Goal: Task Accomplishment & Management: Complete application form

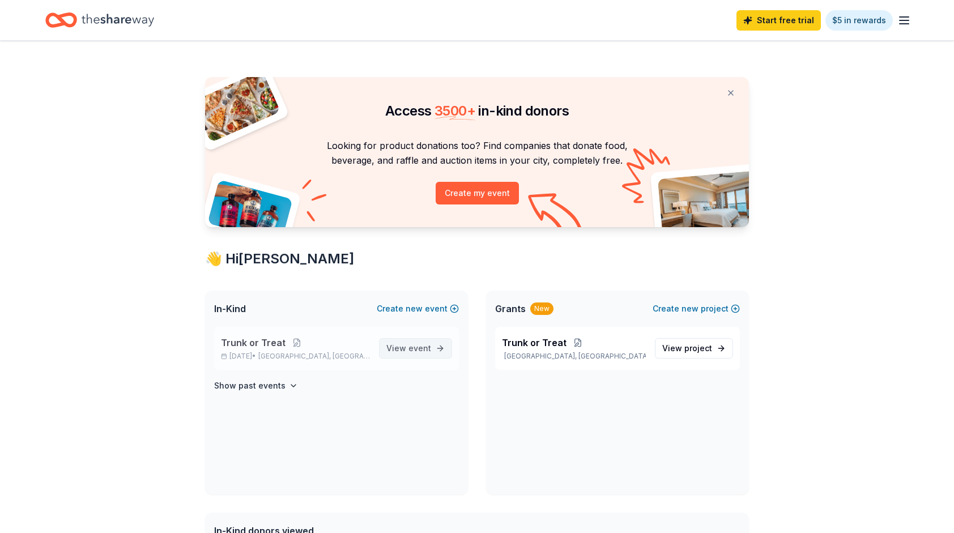
click at [392, 348] on span "View event" at bounding box center [408, 349] width 45 height 14
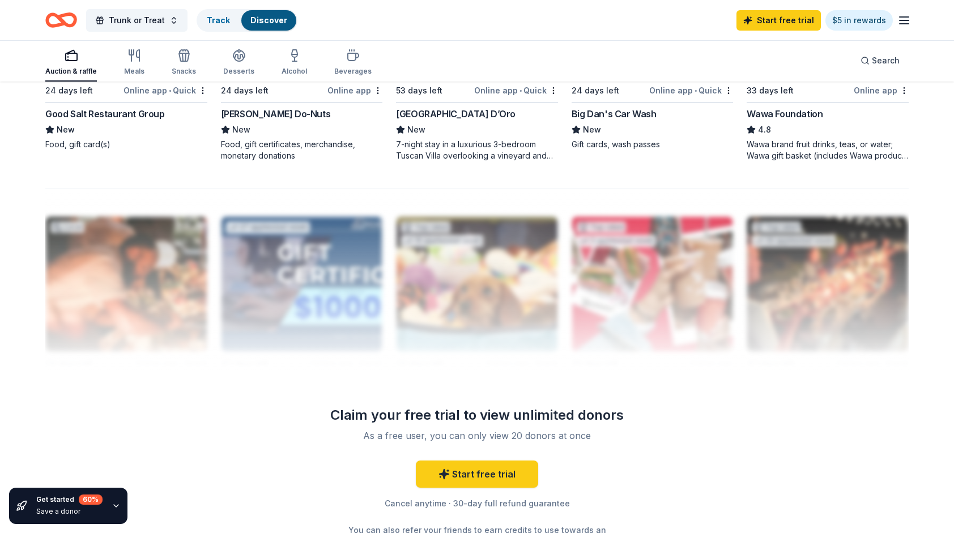
scroll to position [1010, 0]
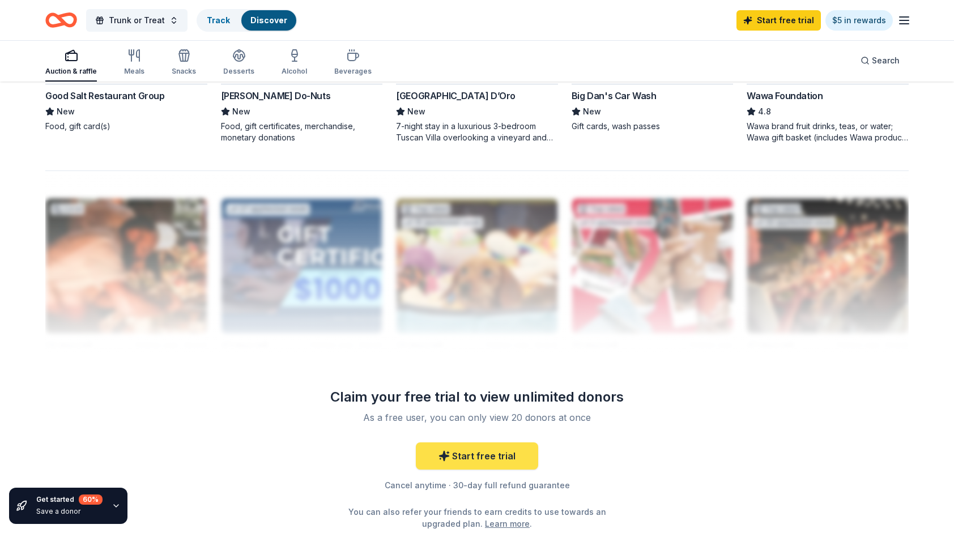
click at [496, 451] on link "Start free trial" at bounding box center [477, 455] width 122 height 27
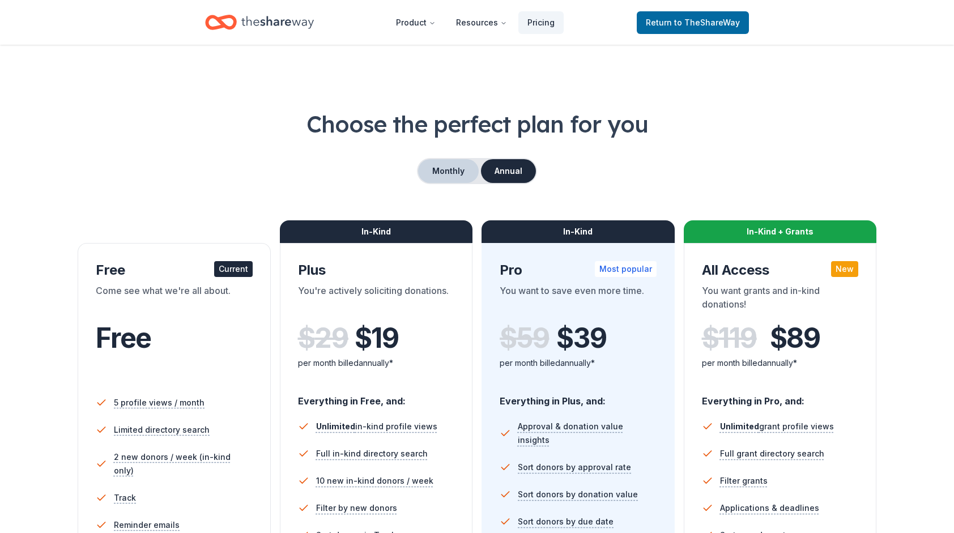
click at [449, 177] on button "Monthly" at bounding box center [448, 171] width 61 height 24
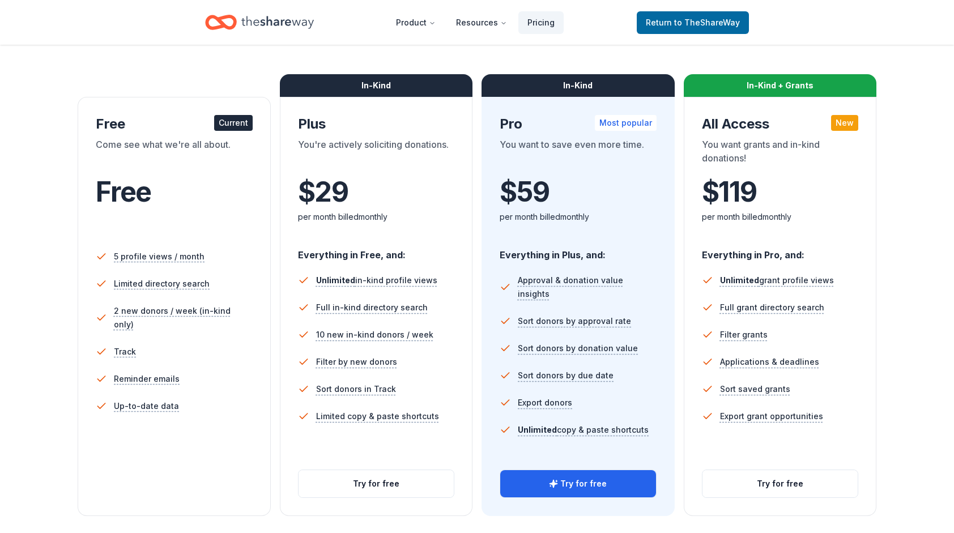
scroll to position [148, 0]
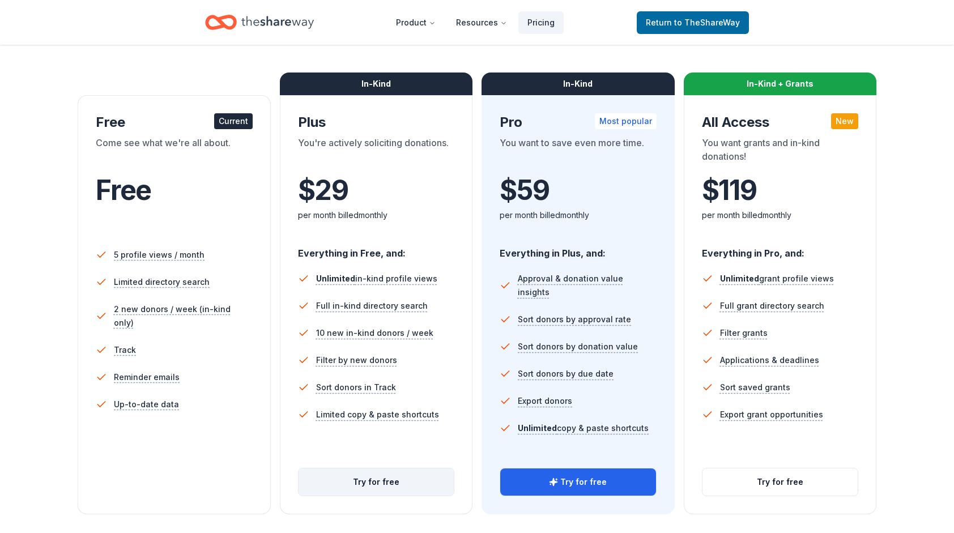
click at [399, 480] on button "Try for free" at bounding box center [377, 481] width 156 height 27
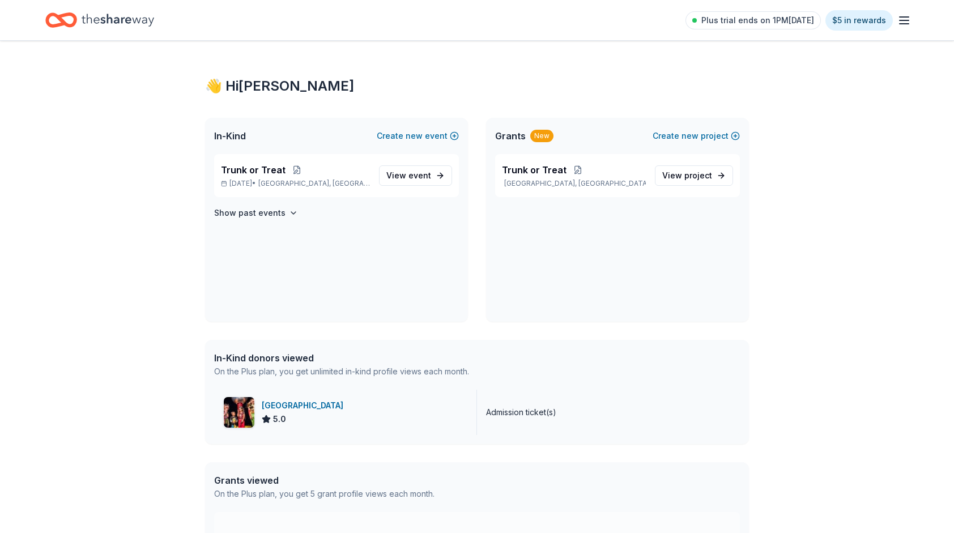
click at [383, 410] on div "[GEOGRAPHIC_DATA] 5.0" at bounding box center [345, 412] width 263 height 45
click at [402, 173] on span "View event" at bounding box center [408, 176] width 45 height 14
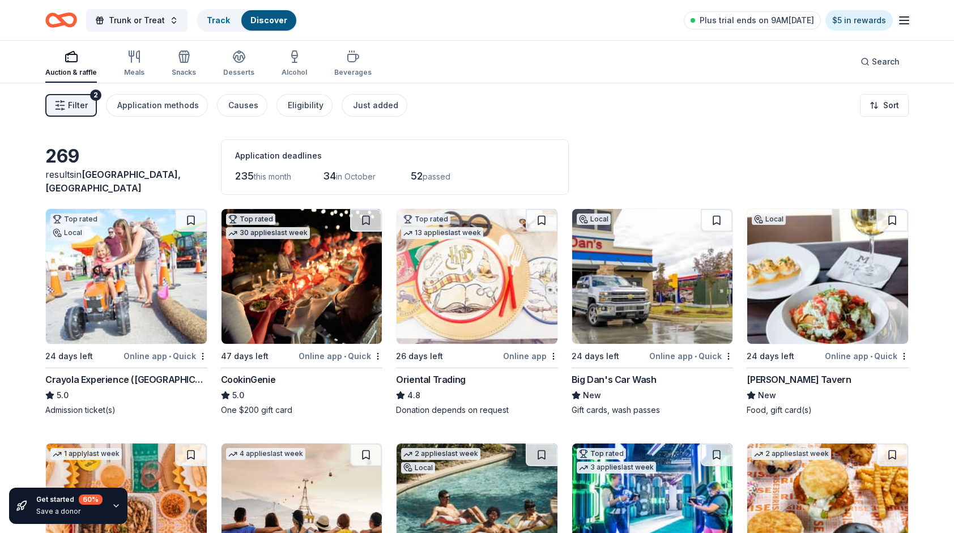
click at [63, 109] on line "button" at bounding box center [63, 109] width 2 height 0
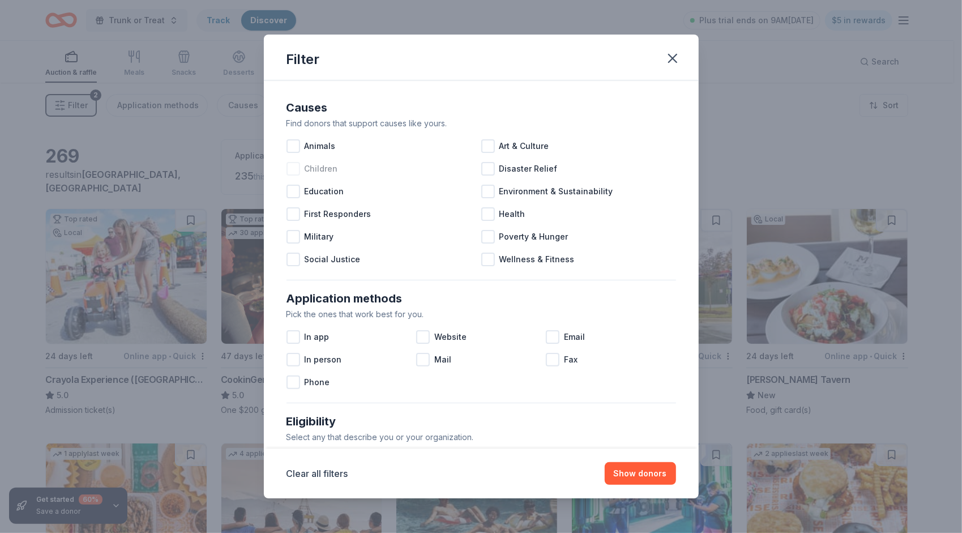
click at [307, 165] on span "Children" at bounding box center [321, 169] width 33 height 14
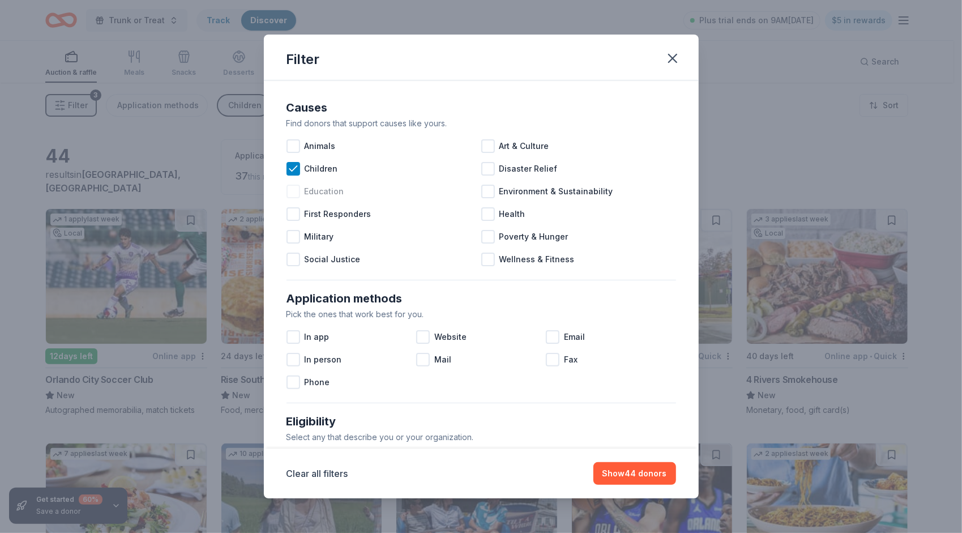
click at [291, 193] on div at bounding box center [294, 192] width 14 height 14
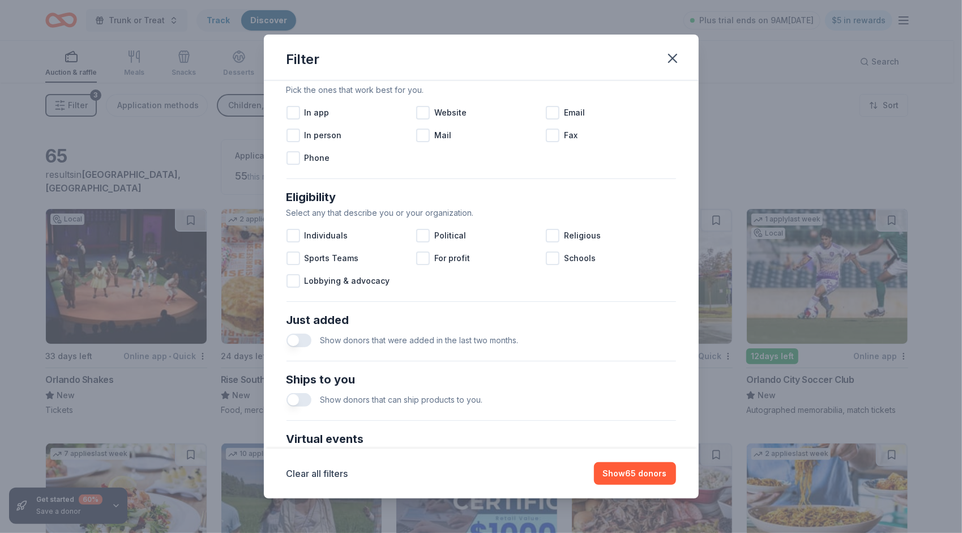
scroll to position [225, 0]
click at [546, 255] on div at bounding box center [553, 257] width 14 height 14
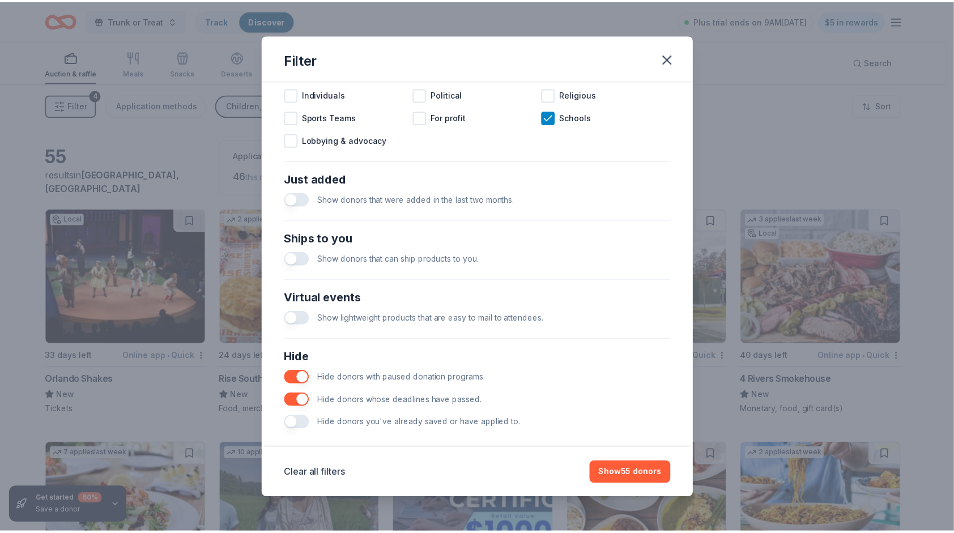
scroll to position [377, 0]
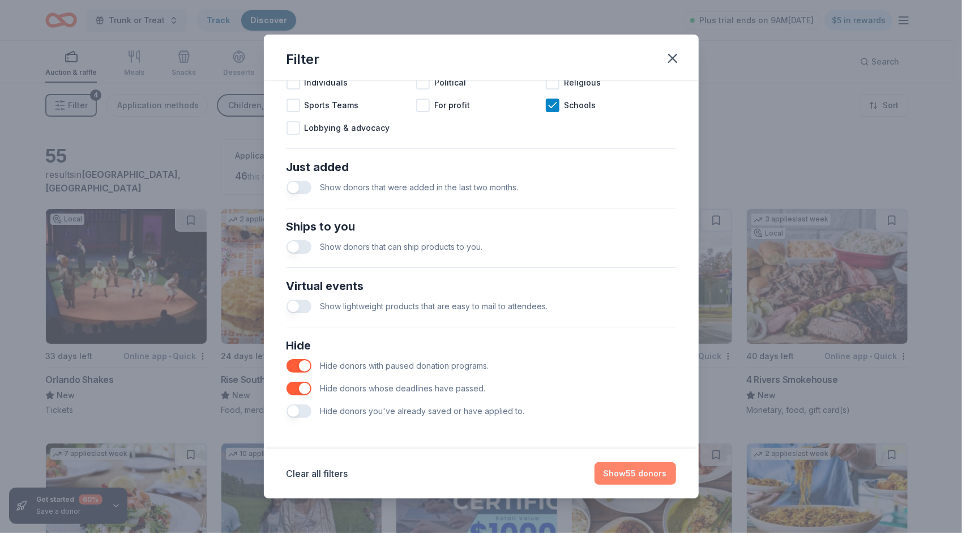
click at [636, 477] on button "Show 55 donors" at bounding box center [636, 473] width 82 height 23
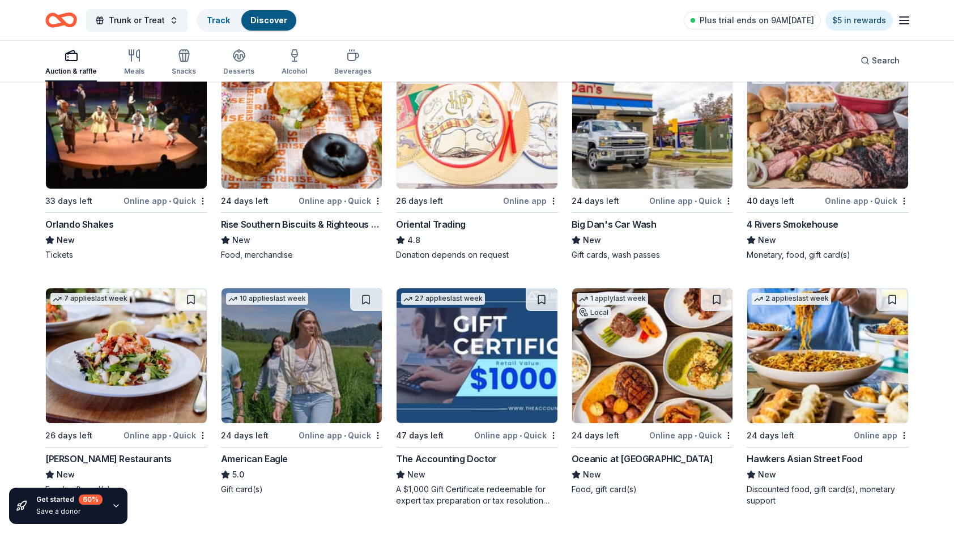
scroll to position [0, 0]
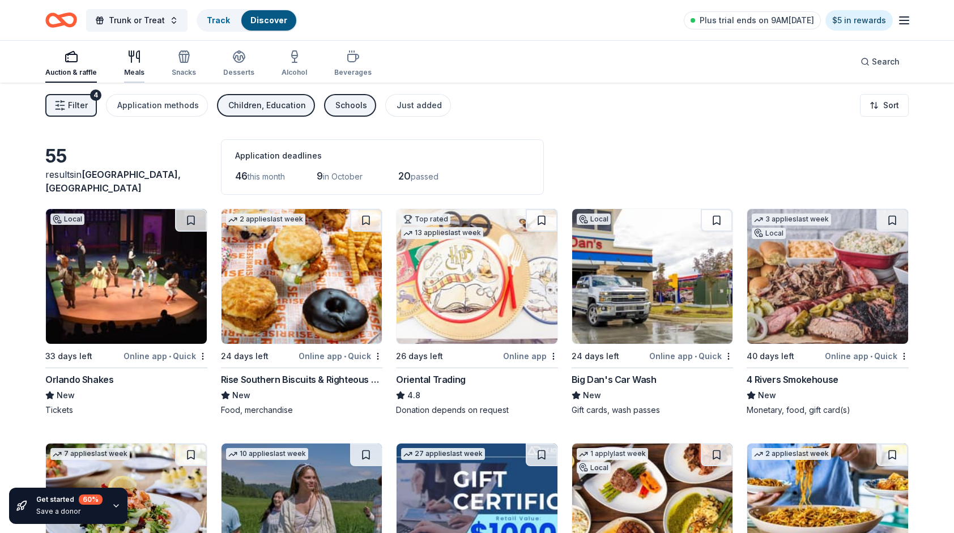
click at [127, 63] on div "Meals" at bounding box center [134, 63] width 20 height 27
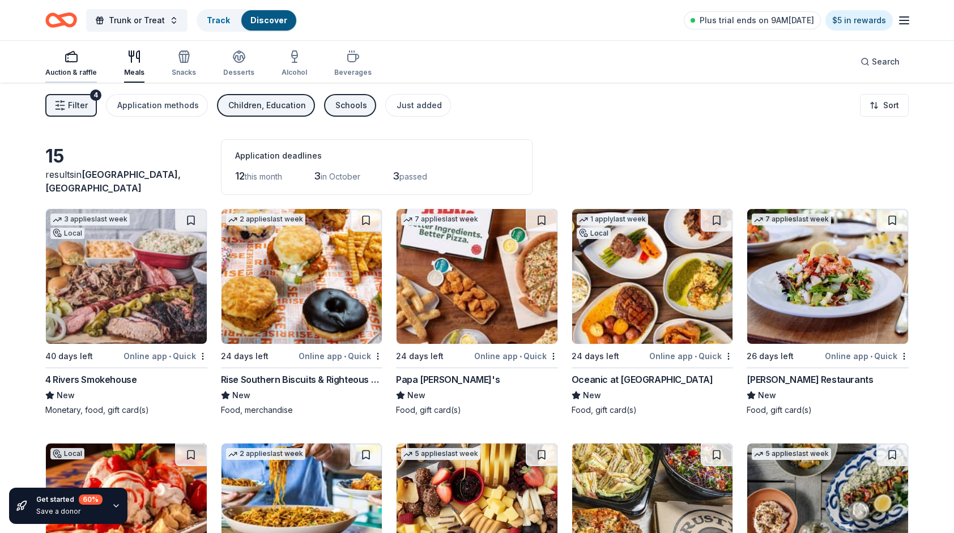
click at [72, 66] on div "Auction & raffle" at bounding box center [71, 63] width 52 height 27
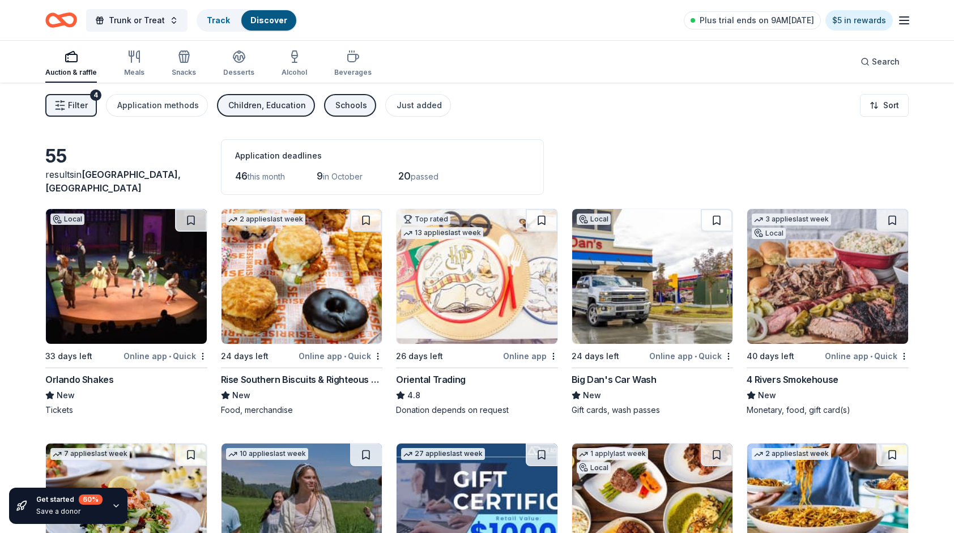
click at [274, 110] on div "Children, Education" at bounding box center [267, 106] width 78 height 14
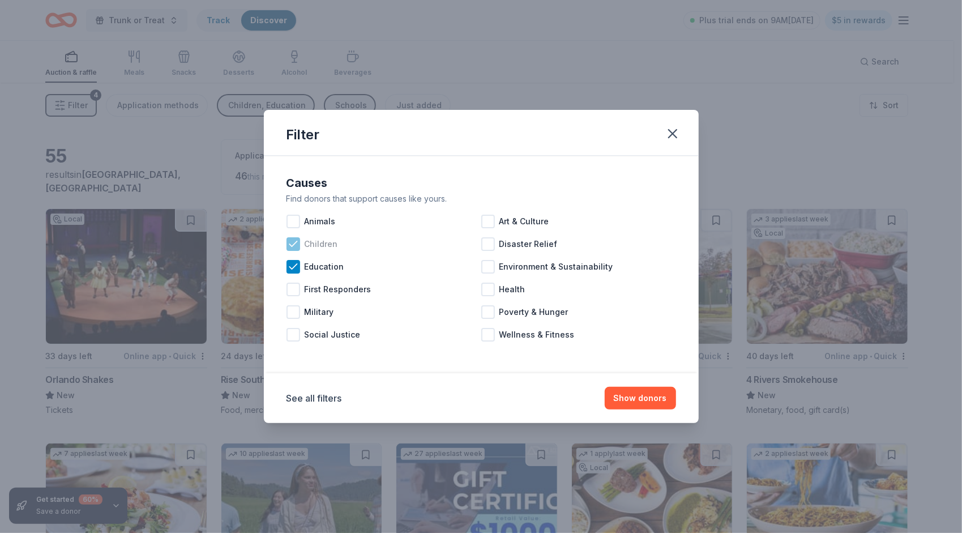
click at [291, 245] on icon at bounding box center [293, 243] width 11 height 11
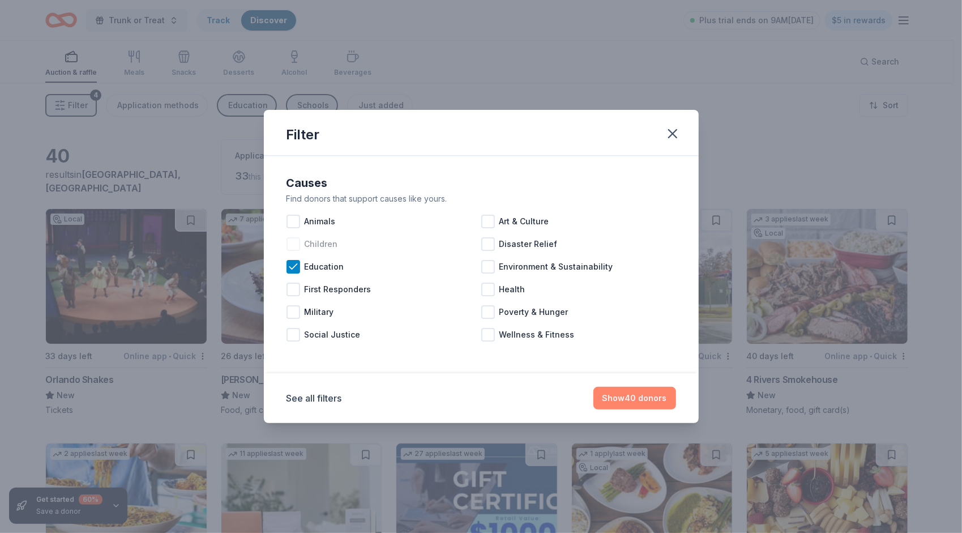
click at [650, 398] on button "Show 40 donors" at bounding box center [635, 398] width 83 height 23
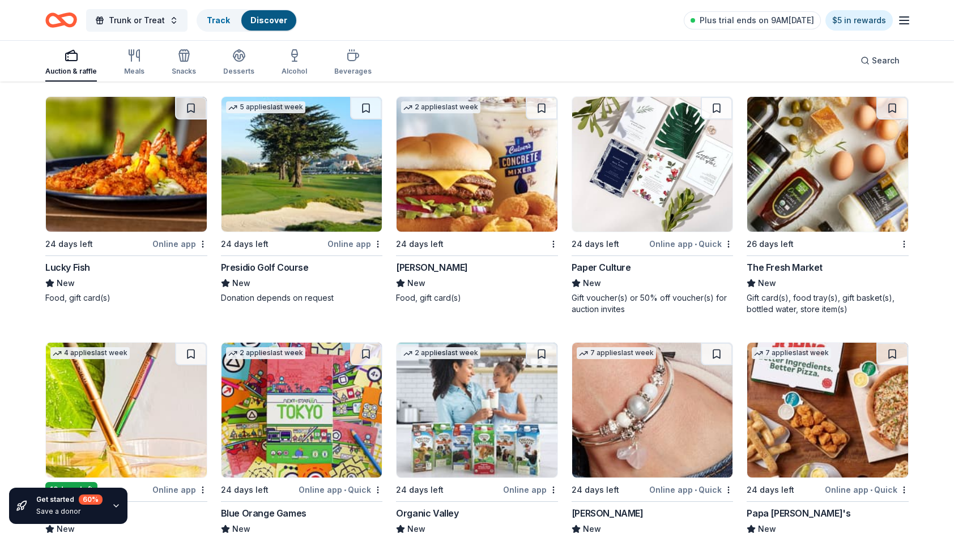
scroll to position [1590, 0]
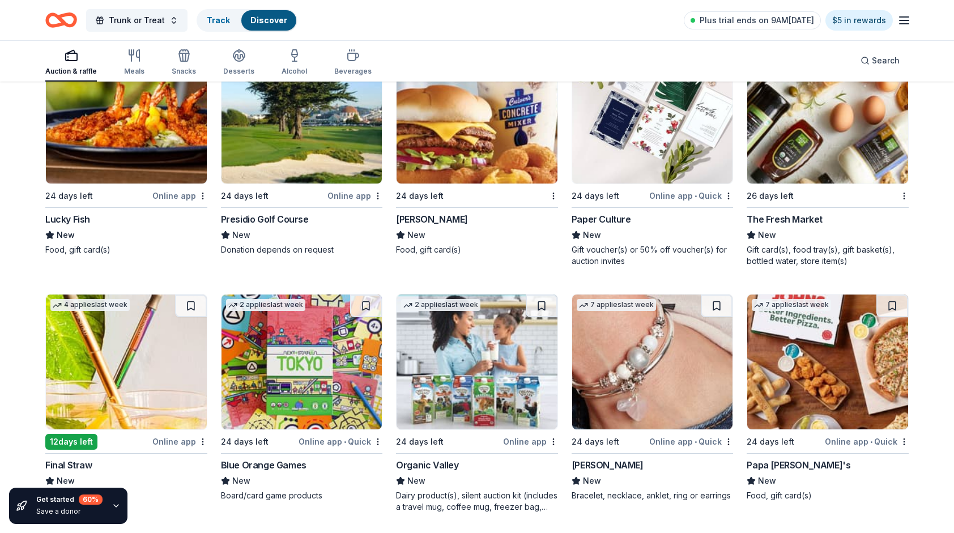
click at [128, 61] on icon "button" at bounding box center [134, 56] width 14 height 14
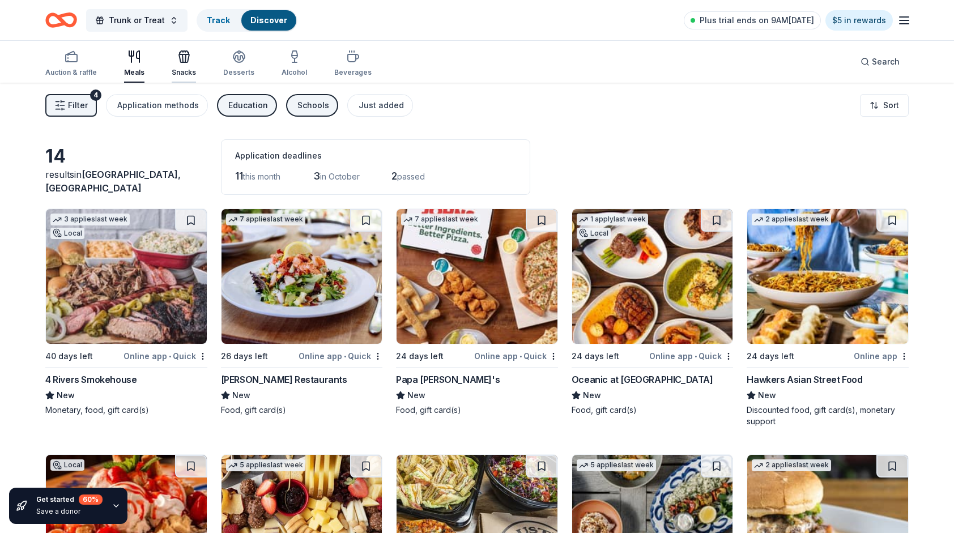
click at [187, 61] on icon "button" at bounding box center [184, 57] width 14 height 14
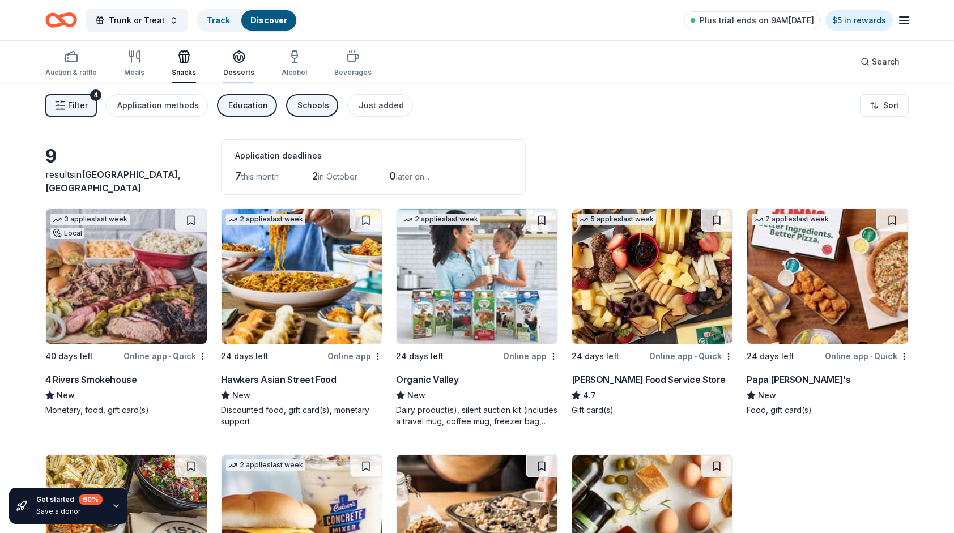
click at [232, 63] on icon "button" at bounding box center [239, 57] width 14 height 14
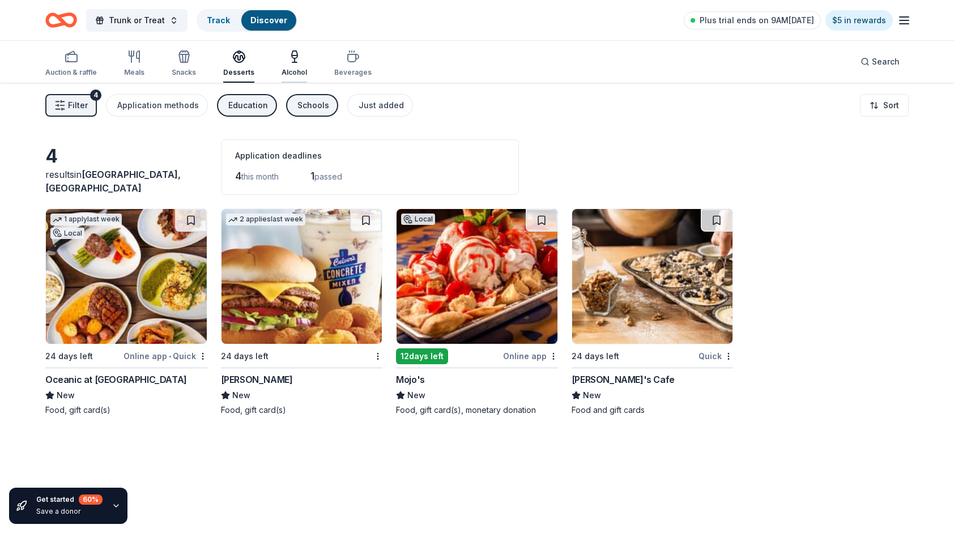
click at [299, 66] on div "Alcohol" at bounding box center [294, 63] width 25 height 27
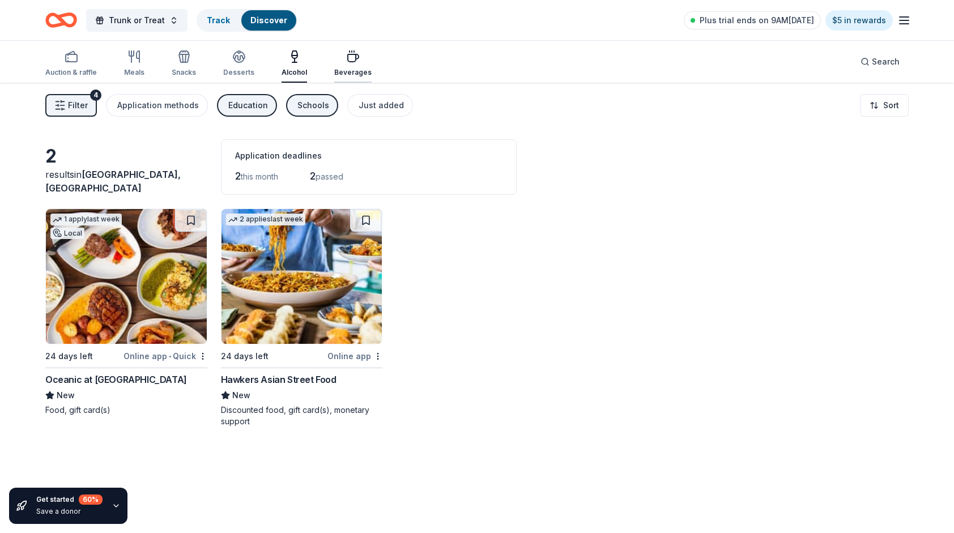
click at [342, 65] on div "Beverages" at bounding box center [352, 63] width 37 height 27
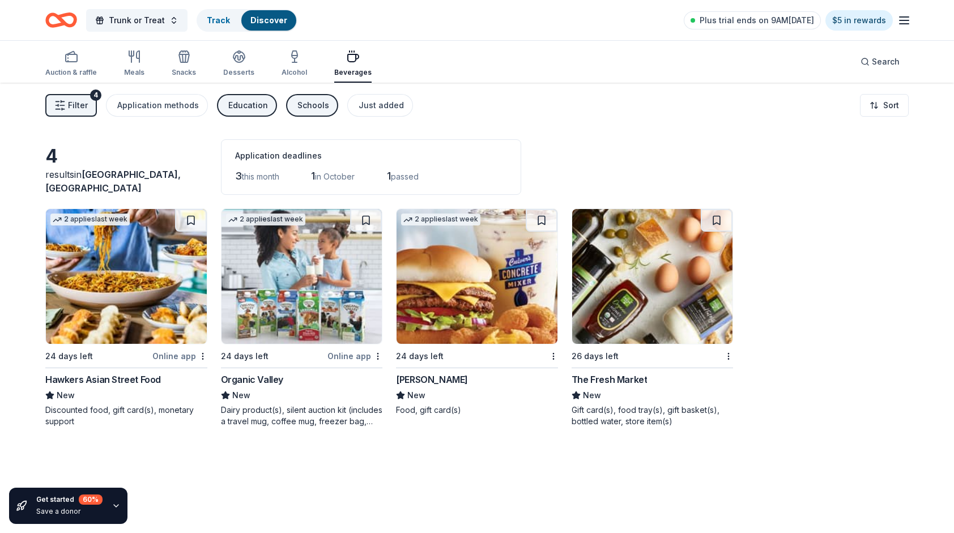
click at [263, 379] on div "Organic Valley" at bounding box center [252, 380] width 62 height 14
click at [911, 15] on div "Trunk or Treat Track Discover Plus trial ends on 9AM, 9/13 $5 in rewards" at bounding box center [477, 20] width 954 height 40
click at [903, 20] on line "button" at bounding box center [904, 20] width 9 height 0
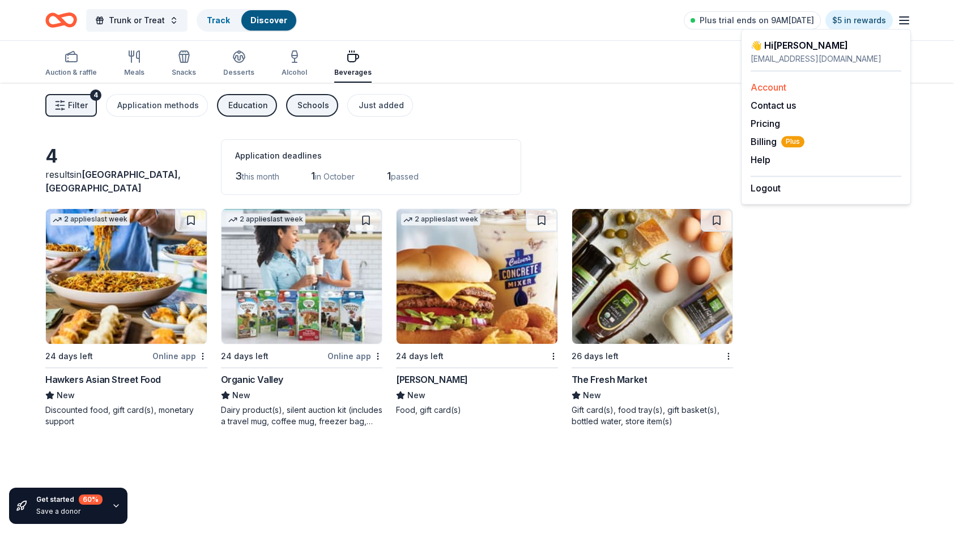
click at [776, 86] on link "Account" at bounding box center [769, 87] width 36 height 11
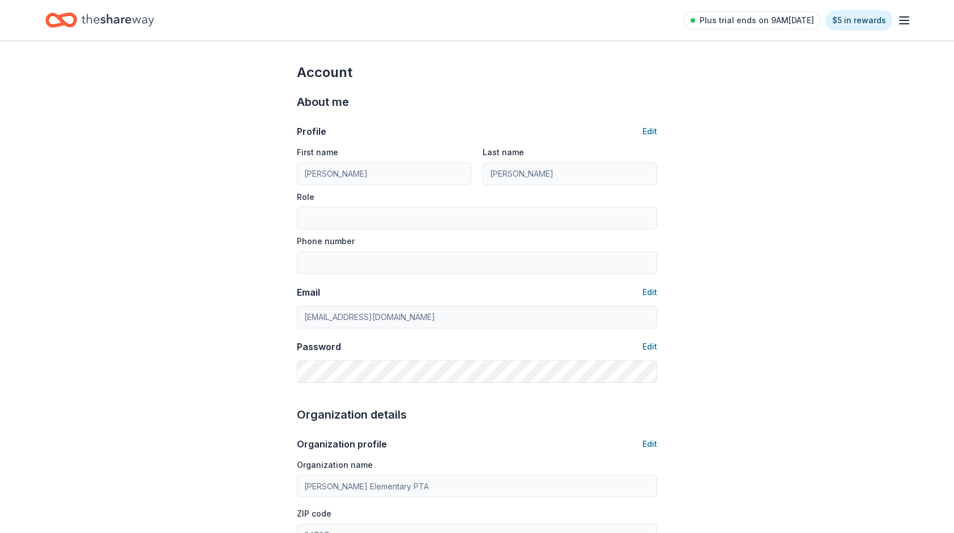
click at [902, 24] on line "button" at bounding box center [904, 24] width 9 height 0
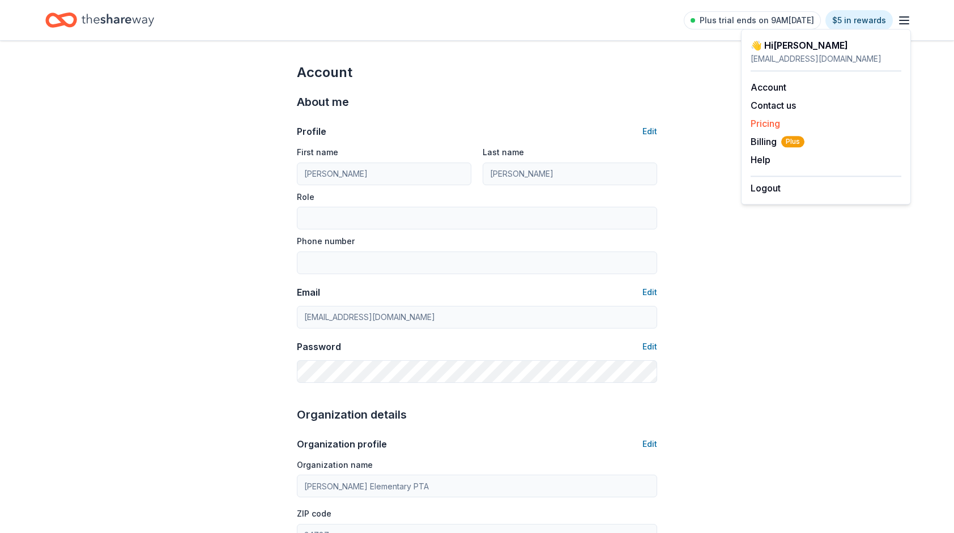
click at [770, 123] on link "Pricing" at bounding box center [765, 123] width 29 height 11
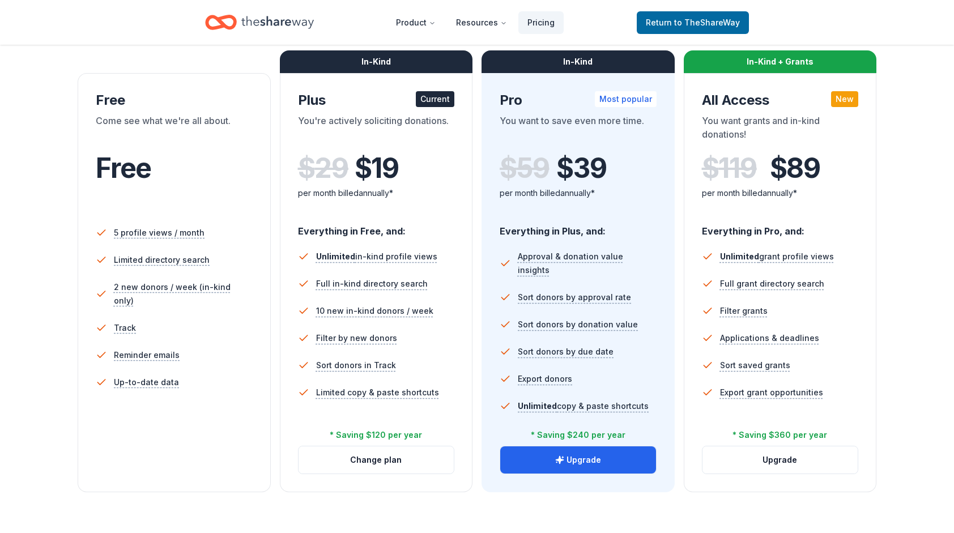
scroll to position [154, 0]
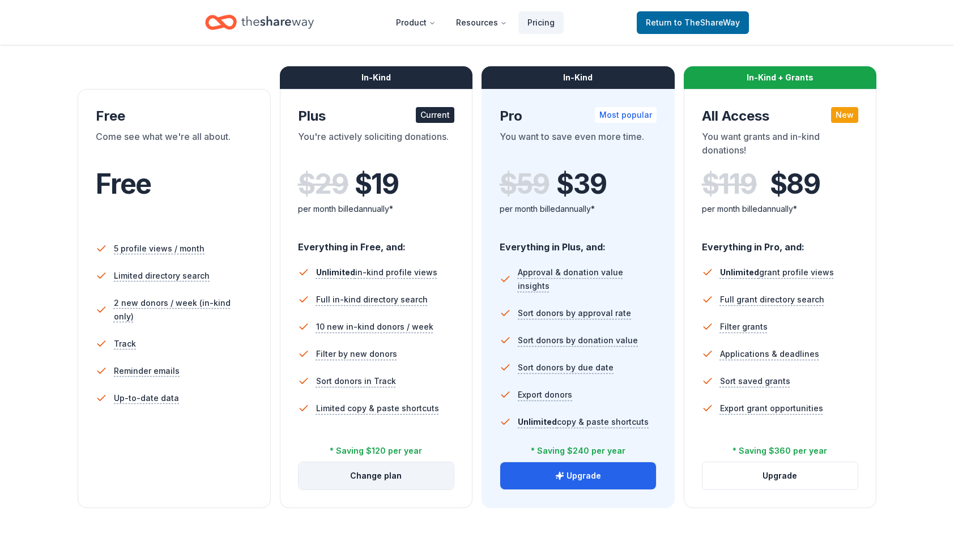
click at [397, 471] on button "Change plan" at bounding box center [377, 475] width 156 height 27
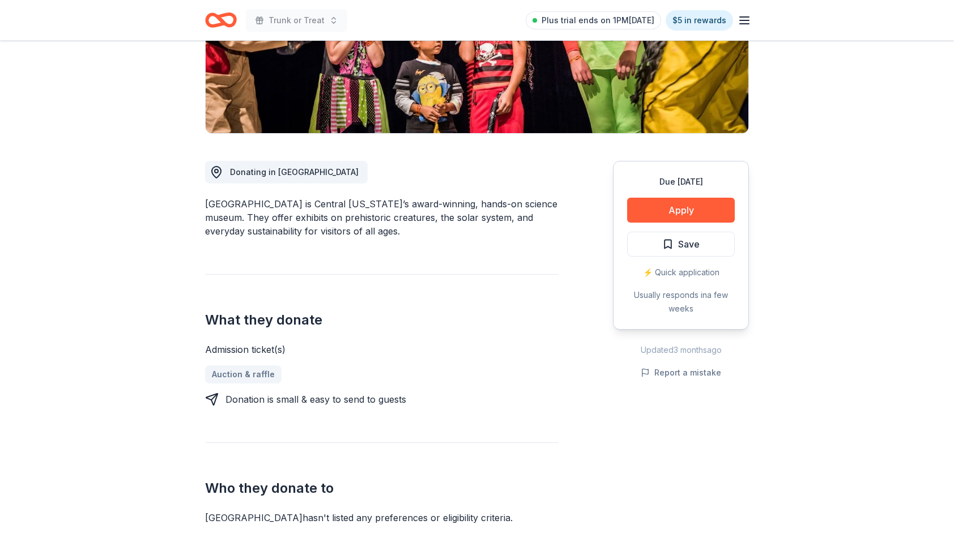
scroll to position [216, 0]
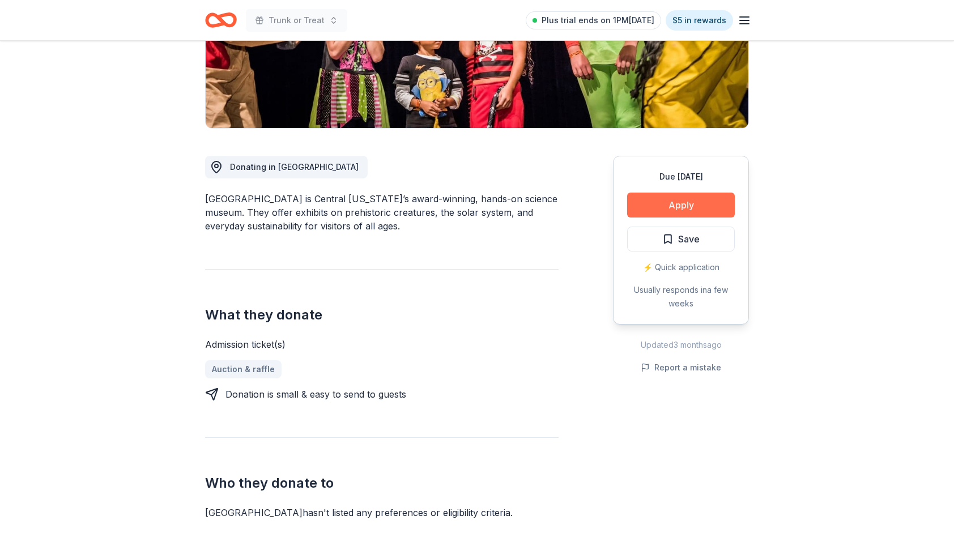
click at [683, 208] on button "Apply" at bounding box center [681, 205] width 108 height 25
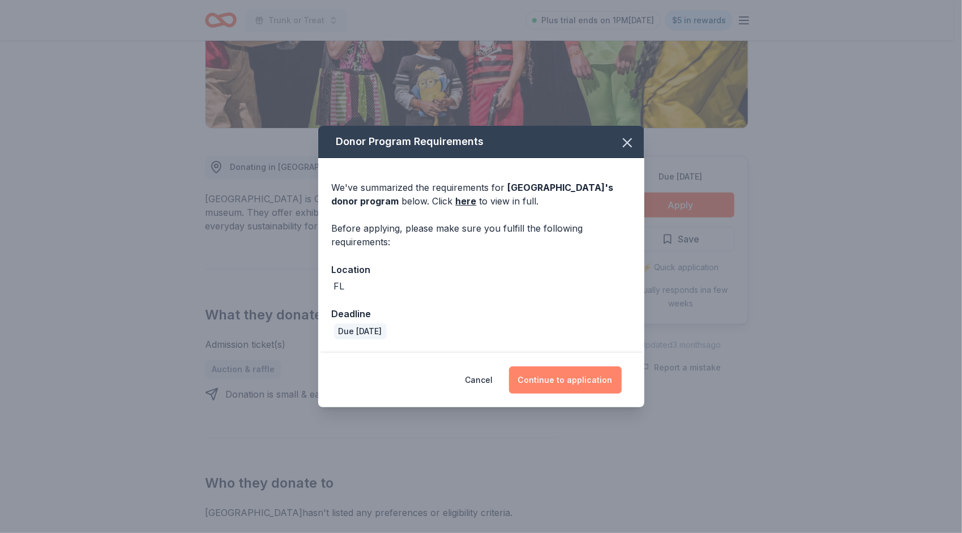
click at [562, 380] on button "Continue to application" at bounding box center [565, 379] width 113 height 27
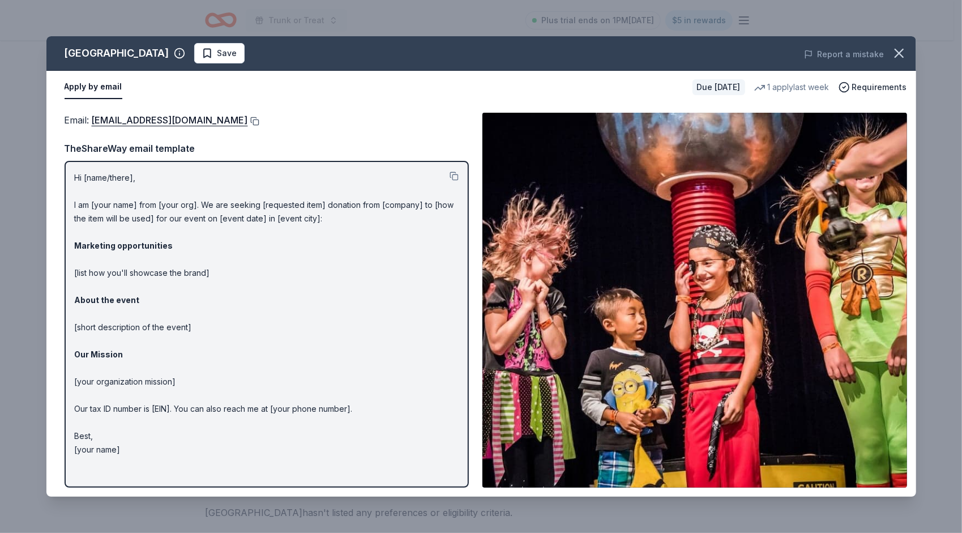
click at [248, 120] on button at bounding box center [253, 121] width 11 height 9
click at [897, 57] on icon "button" at bounding box center [900, 53] width 16 height 16
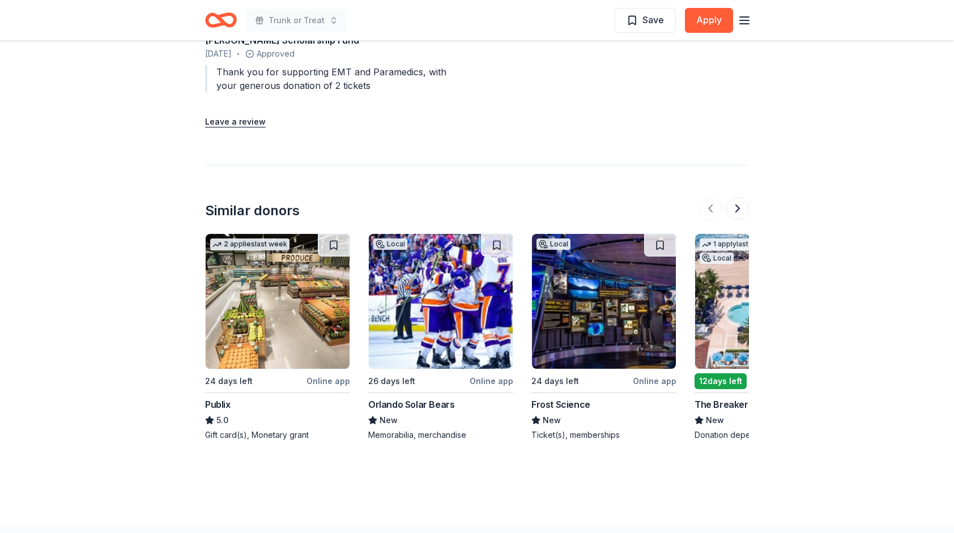
scroll to position [1138, 0]
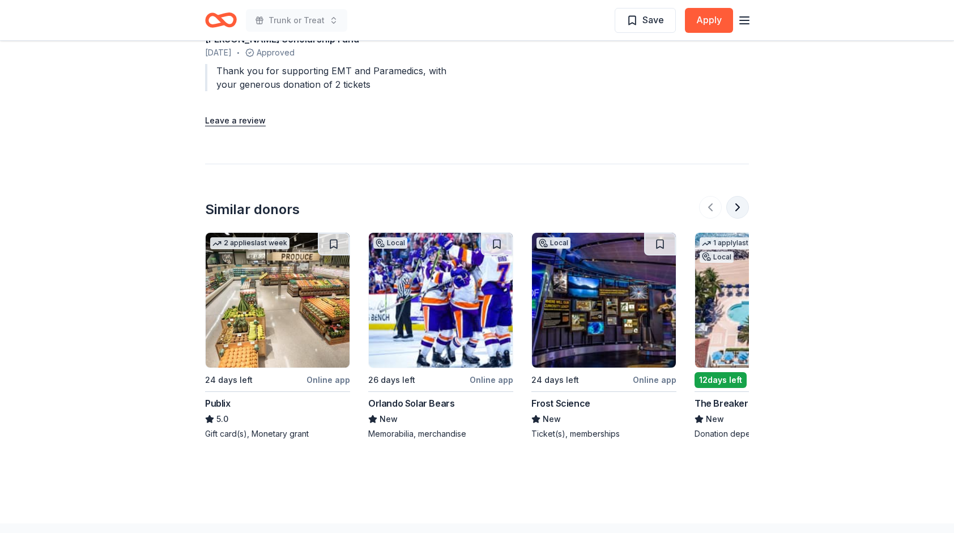
click at [736, 204] on button at bounding box center [737, 207] width 23 height 23
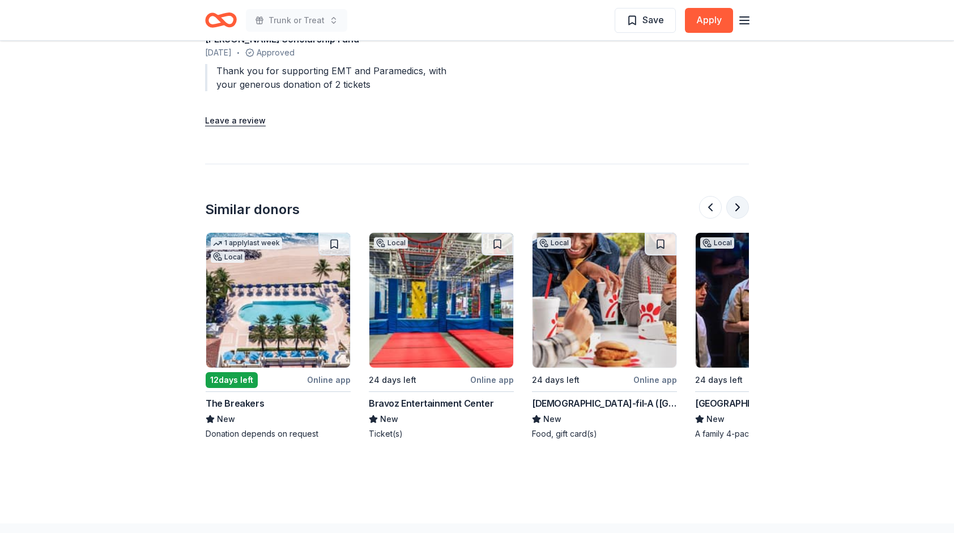
scroll to position [0, 489]
click at [736, 204] on button at bounding box center [737, 207] width 23 height 23
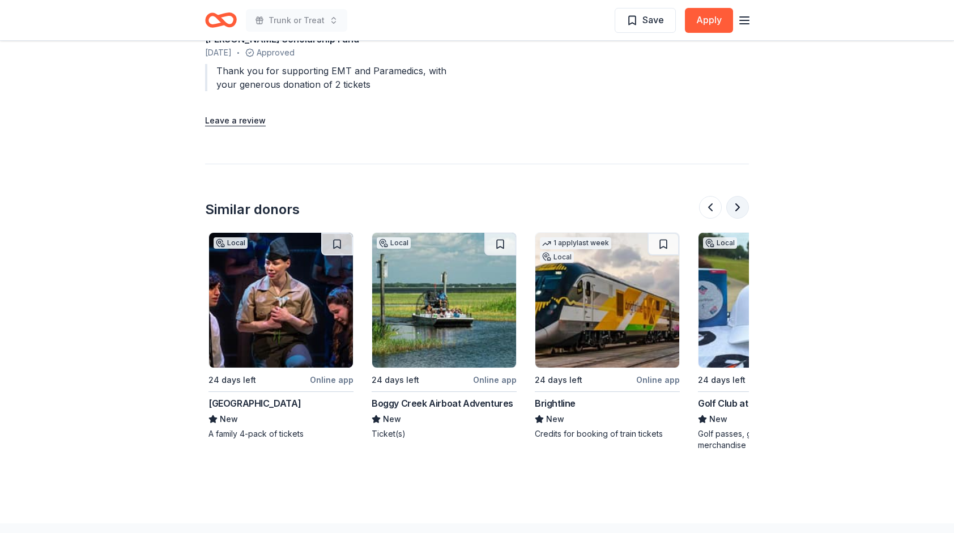
scroll to position [0, 979]
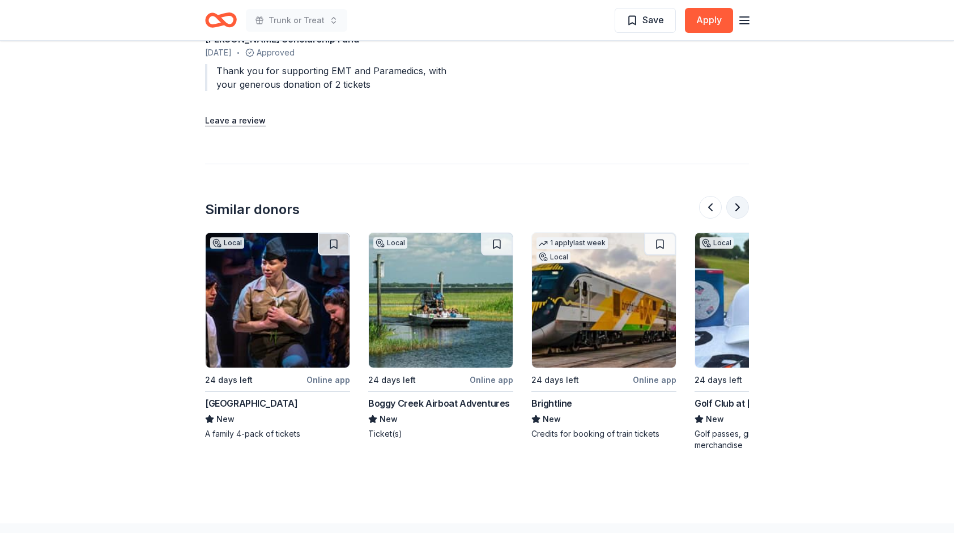
click at [736, 204] on button at bounding box center [737, 207] width 23 height 23
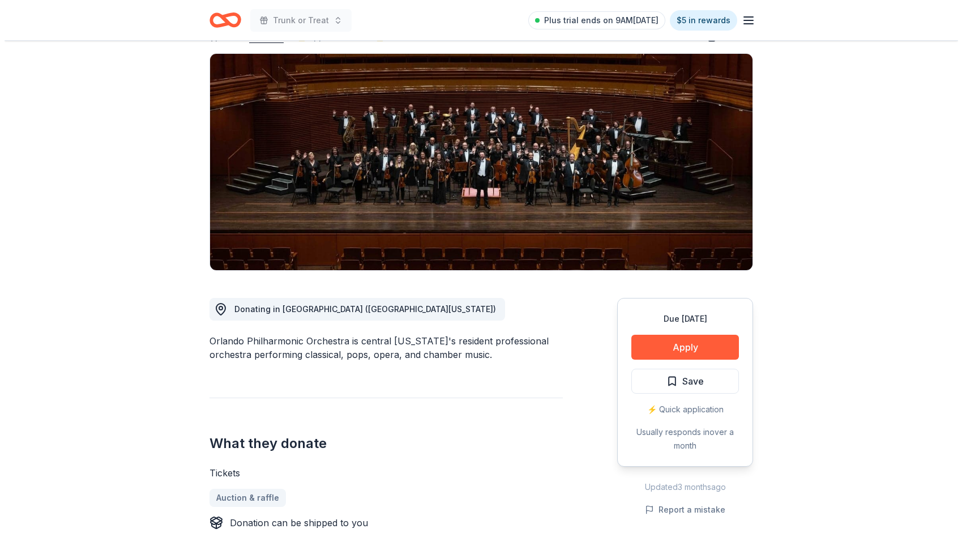
scroll to position [70, 0]
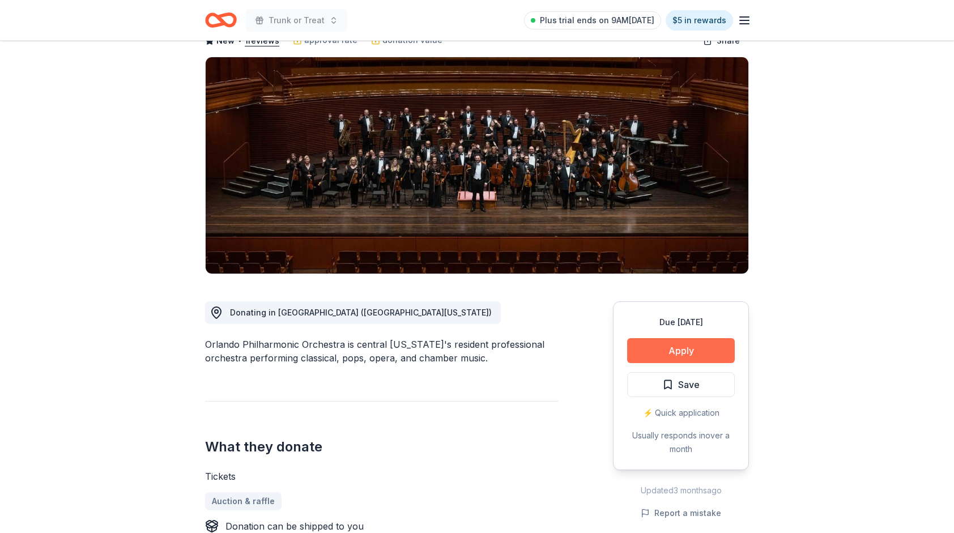
click at [692, 356] on button "Apply" at bounding box center [681, 350] width 108 height 25
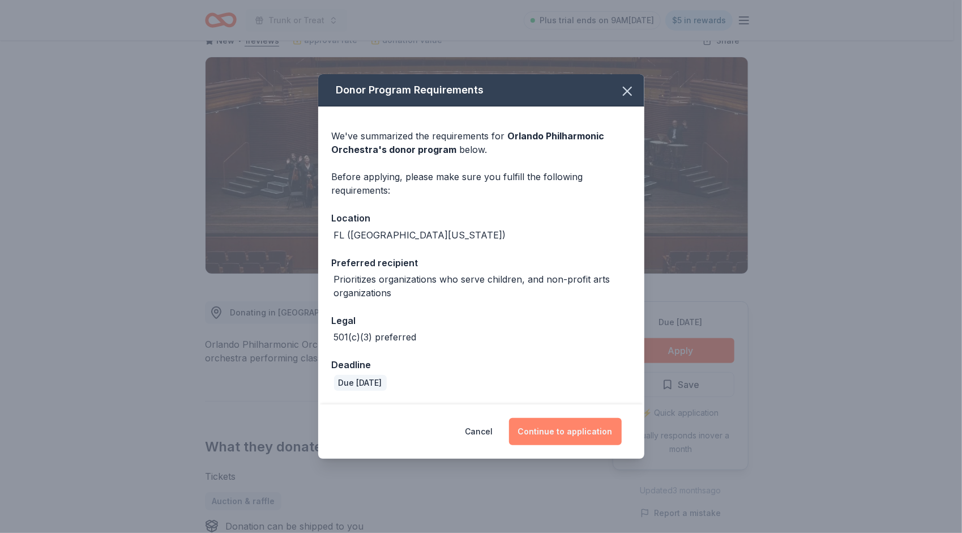
click at [564, 438] on button "Continue to application" at bounding box center [565, 431] width 113 height 27
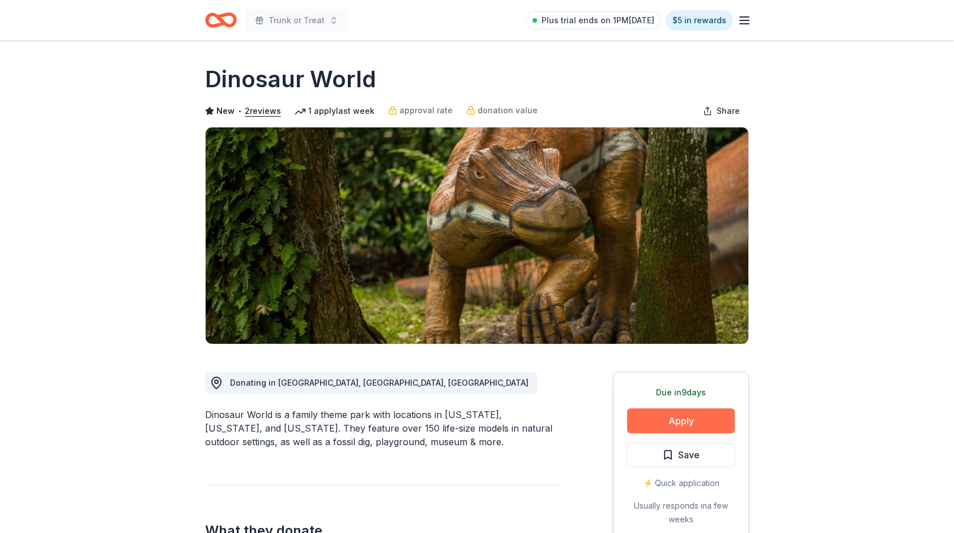
click at [682, 412] on button "Apply" at bounding box center [681, 420] width 108 height 25
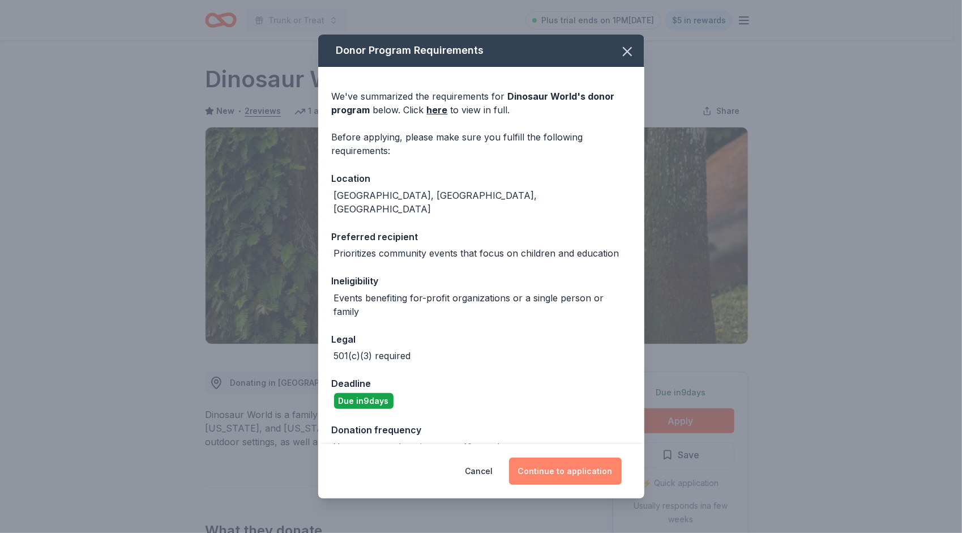
click at [585, 464] on button "Continue to application" at bounding box center [565, 471] width 113 height 27
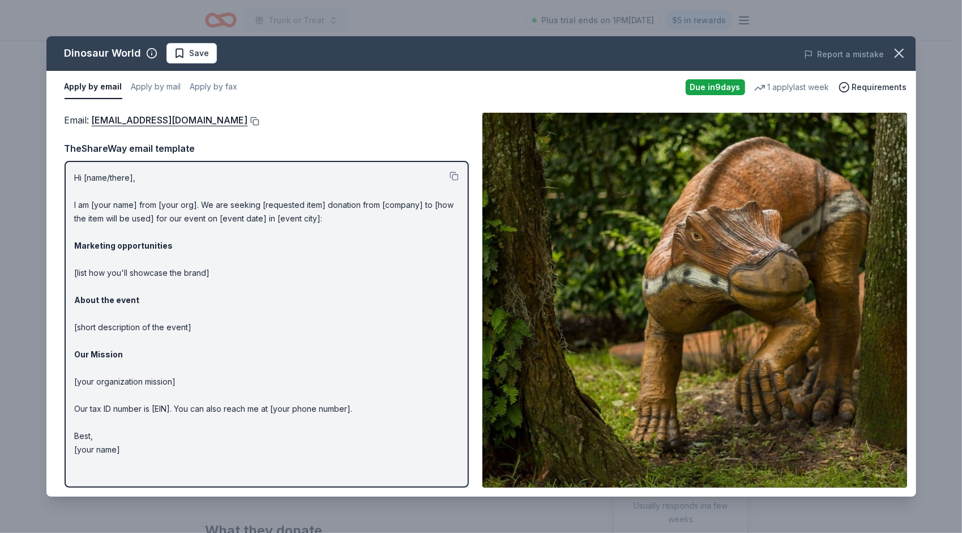
click at [248, 119] on button at bounding box center [253, 121] width 11 height 9
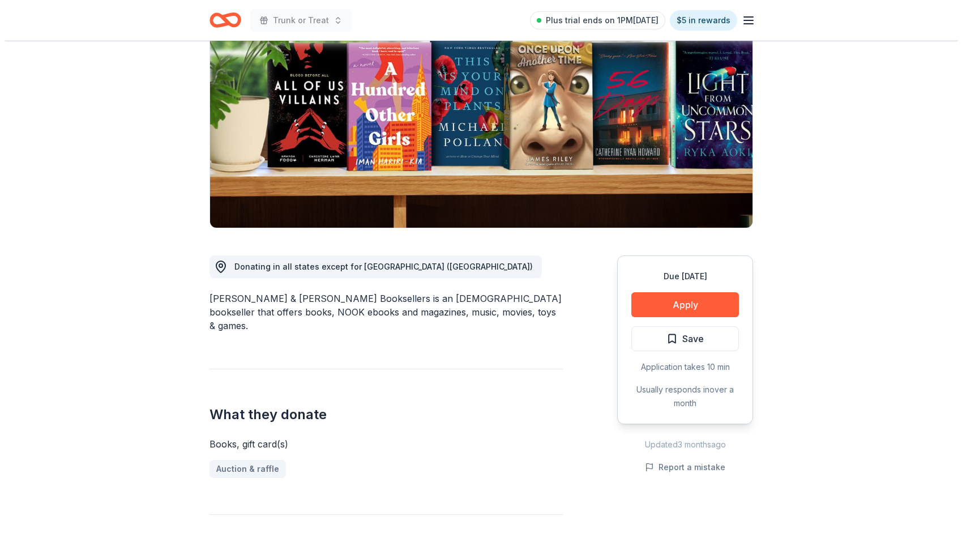
scroll to position [64, 0]
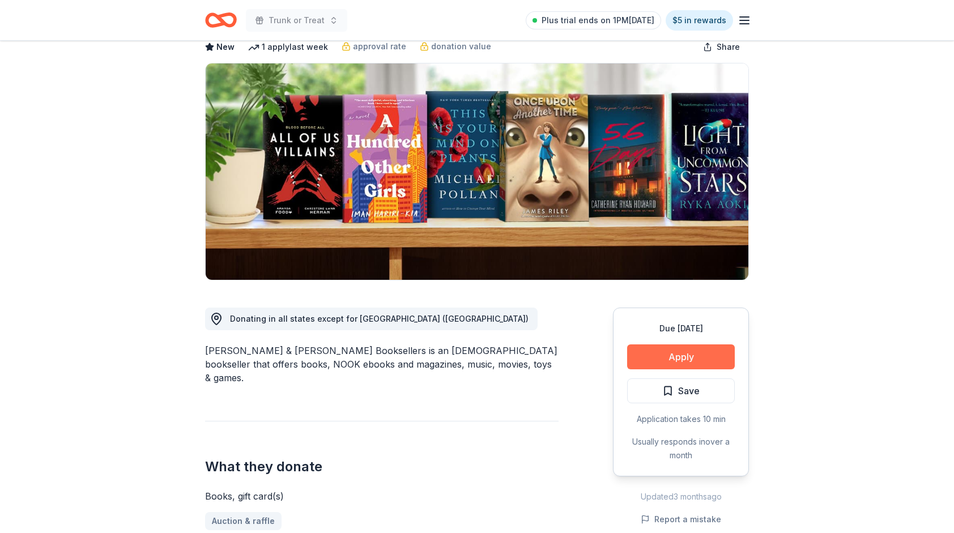
click at [699, 361] on button "Apply" at bounding box center [681, 356] width 108 height 25
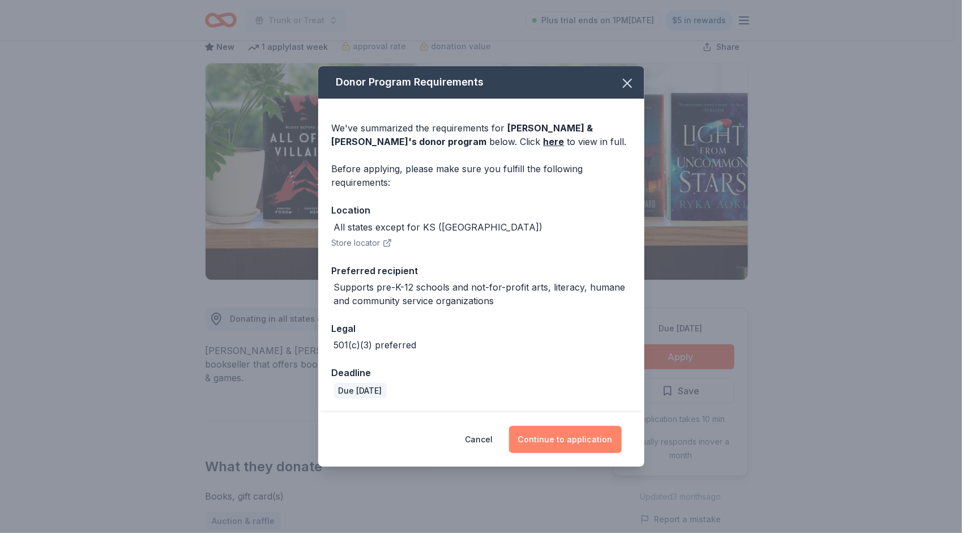
click at [579, 437] on button "Continue to application" at bounding box center [565, 439] width 113 height 27
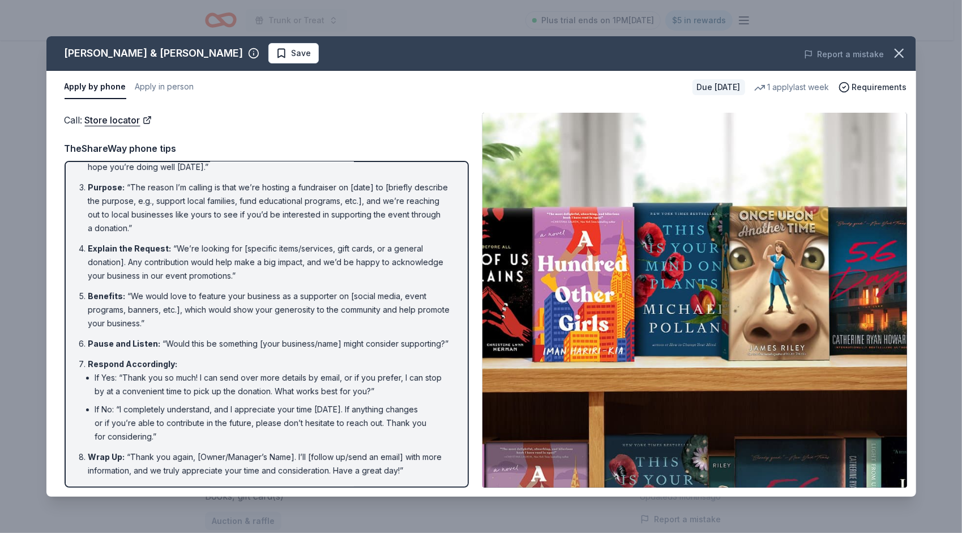
scroll to position [0, 0]
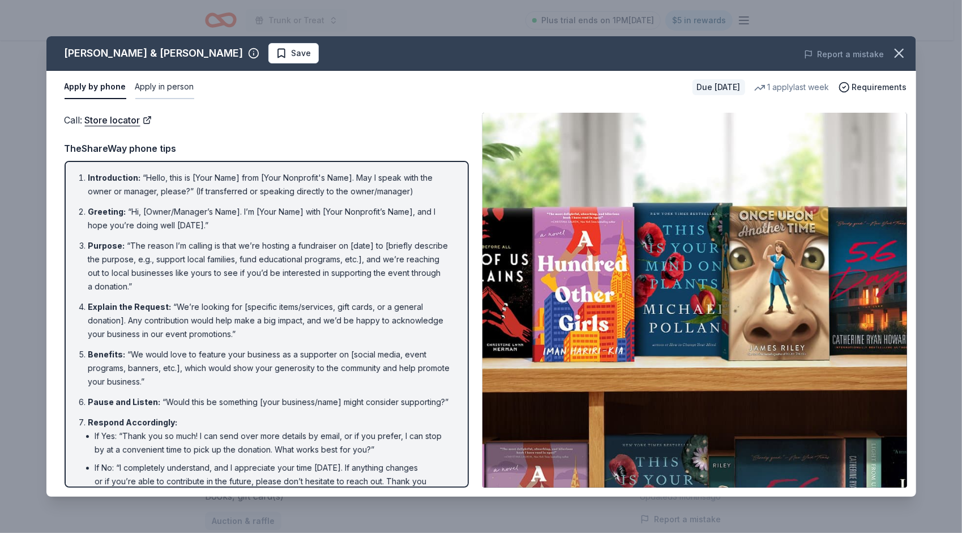
click at [156, 88] on button "Apply in person" at bounding box center [164, 87] width 59 height 24
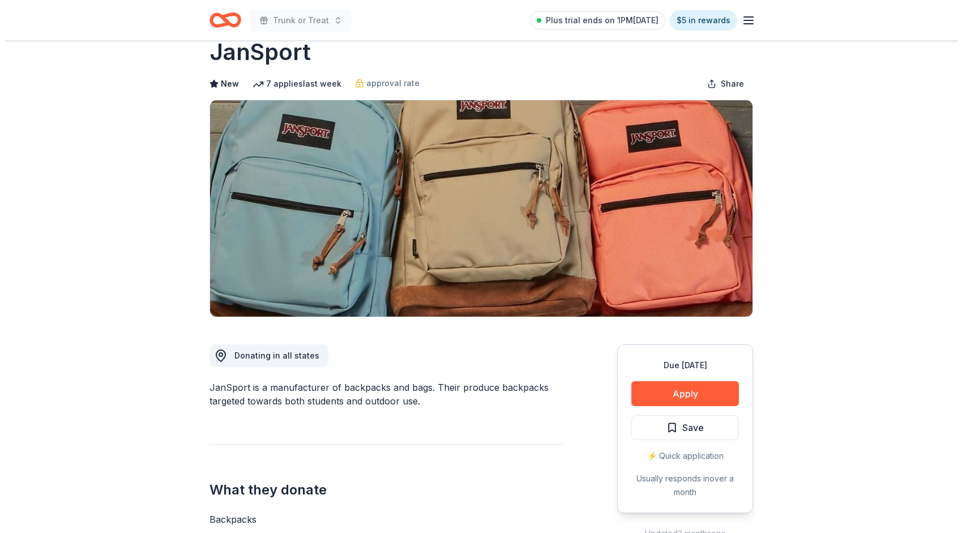
scroll to position [92, 0]
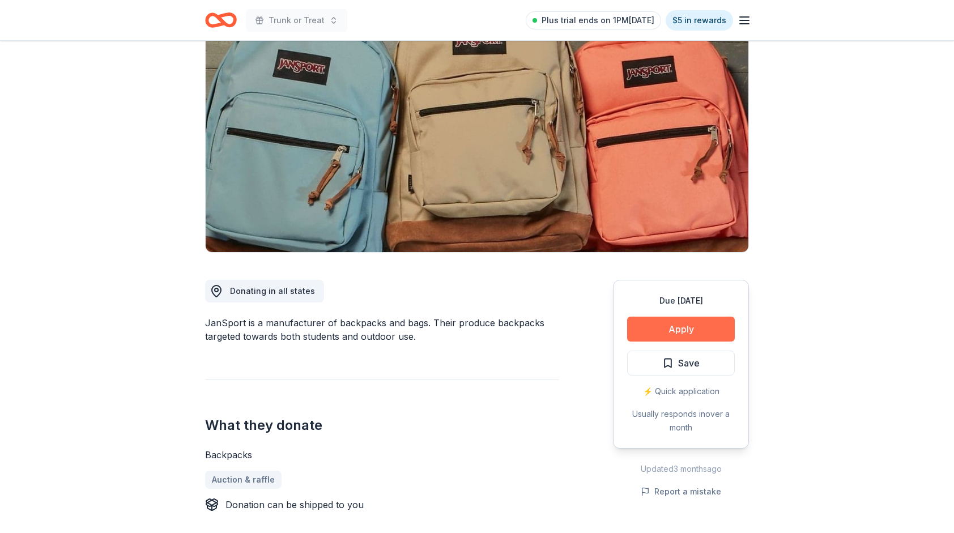
click at [711, 323] on button "Apply" at bounding box center [681, 329] width 108 height 25
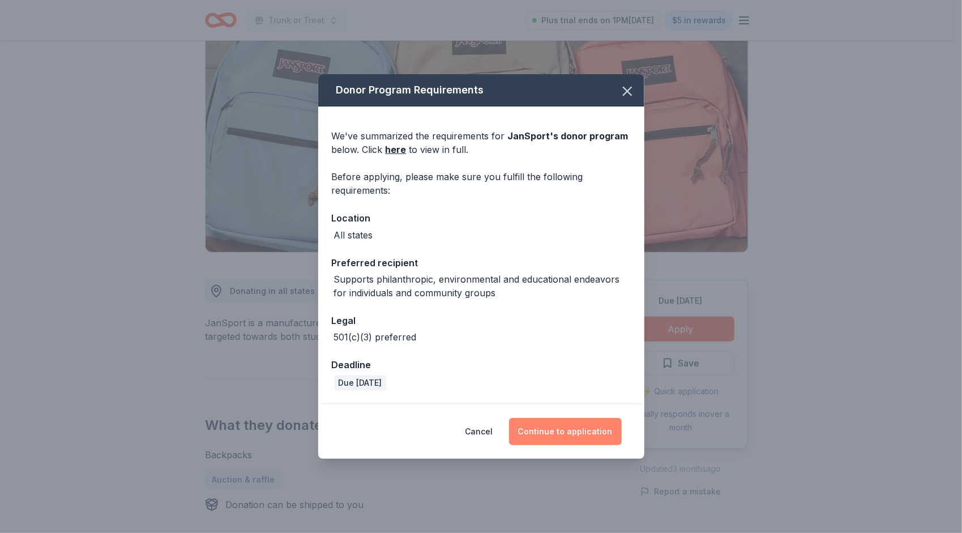
click at [544, 433] on button "Continue to application" at bounding box center [565, 431] width 113 height 27
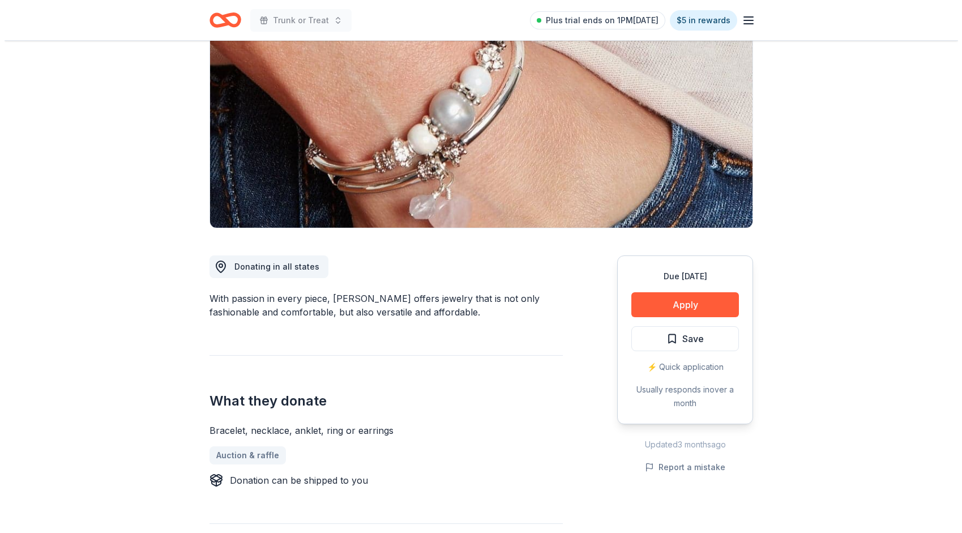
scroll to position [149, 0]
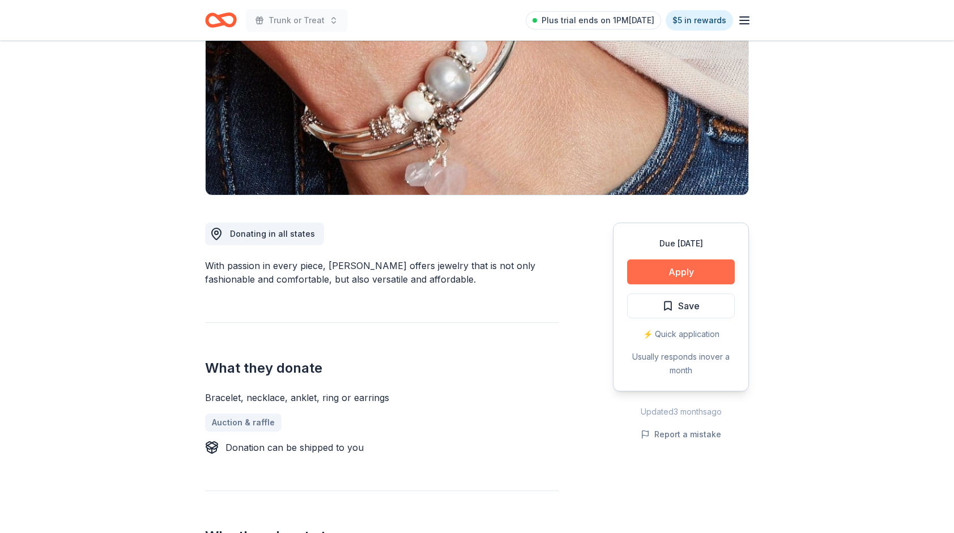
click at [685, 268] on button "Apply" at bounding box center [681, 271] width 108 height 25
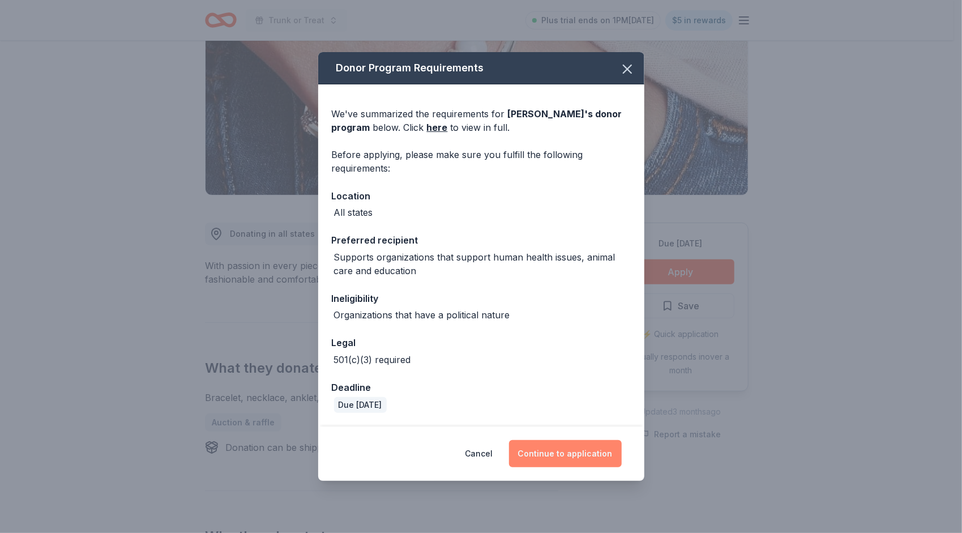
click at [589, 455] on button "Continue to application" at bounding box center [565, 453] width 113 height 27
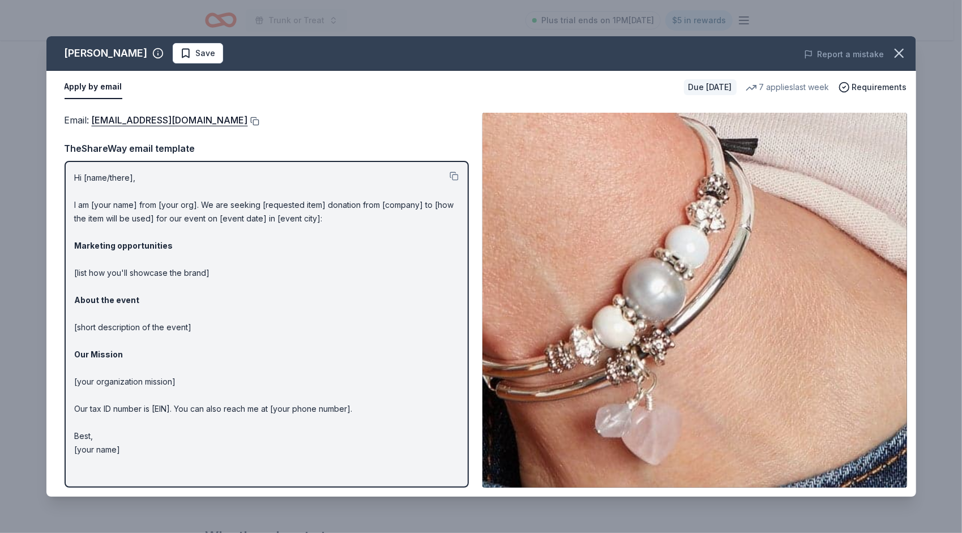
click at [248, 121] on button at bounding box center [253, 121] width 11 height 9
click at [130, 452] on p "Hi [name/there], I am [your name] from [your org]. We are seeking [requested it…" at bounding box center [267, 313] width 384 height 285
drag, startPoint x: 124, startPoint y: 451, endPoint x: 87, endPoint y: 255, distance: 199.5
click at [87, 255] on p "Hi [name/there], I am [your name] from [your org]. We are seeking [requested it…" at bounding box center [267, 313] width 384 height 285
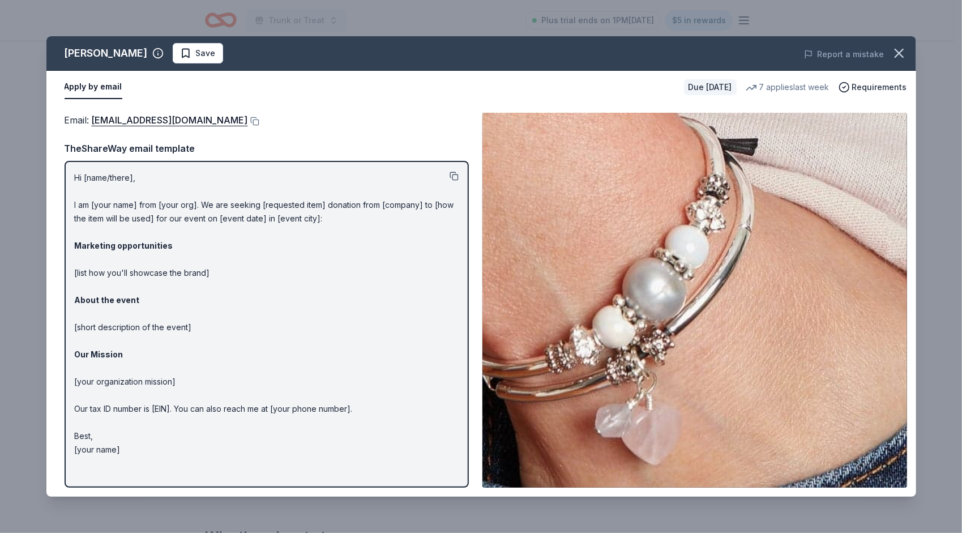
click at [451, 176] on button at bounding box center [454, 176] width 9 height 9
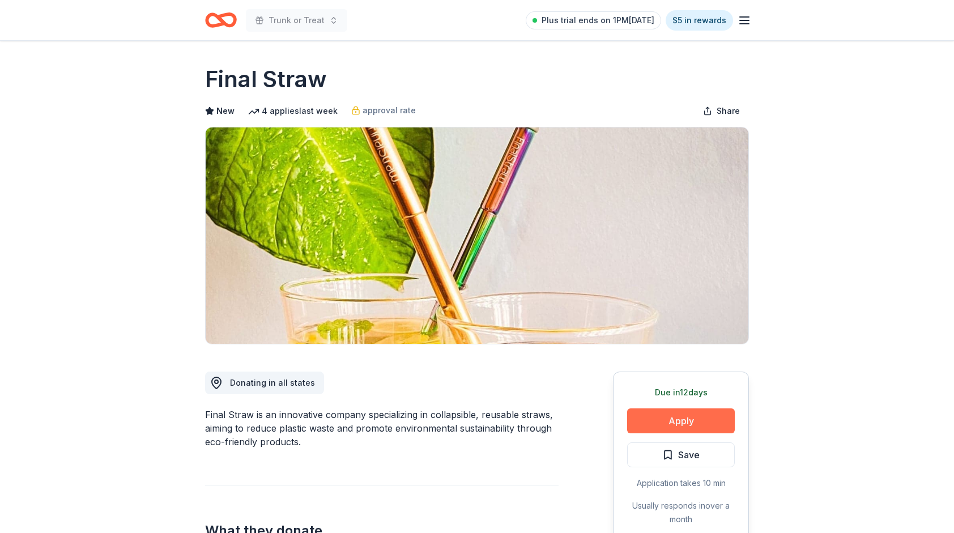
click at [698, 420] on button "Apply" at bounding box center [681, 420] width 108 height 25
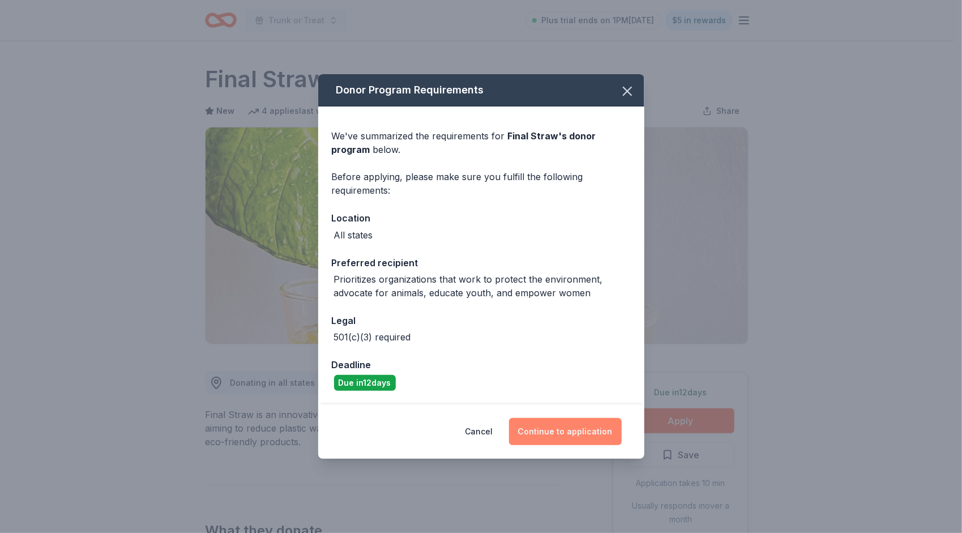
click at [570, 432] on button "Continue to application" at bounding box center [565, 431] width 113 height 27
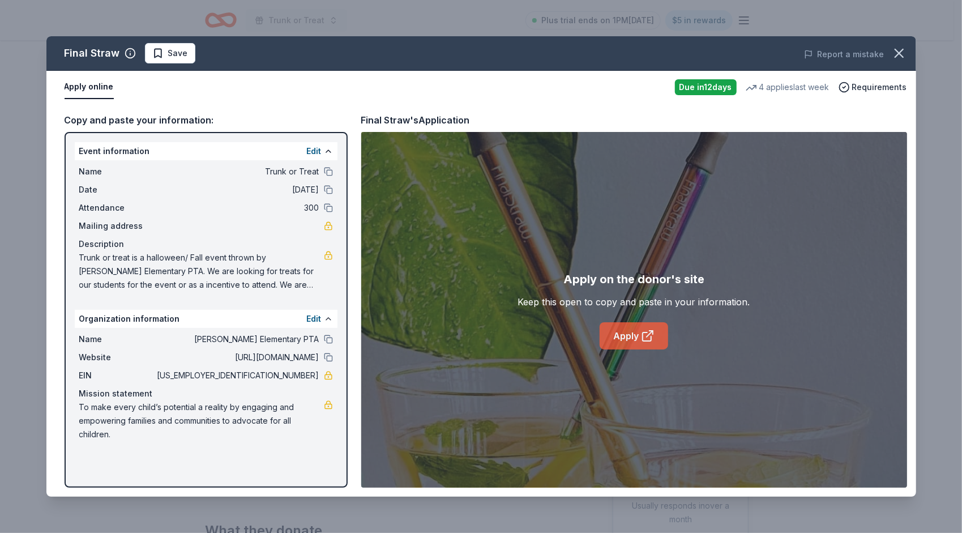
click at [629, 333] on link "Apply" at bounding box center [634, 335] width 69 height 27
drag, startPoint x: 115, startPoint y: 434, endPoint x: 79, endPoint y: 403, distance: 47.0
click at [79, 403] on span "To make every child’s potential a reality by engaging and empowering families a…" at bounding box center [201, 420] width 245 height 41
click at [82, 404] on span "To make every child’s potential a reality by engaging and empowering families a…" at bounding box center [201, 420] width 245 height 41
